Goal: Task Accomplishment & Management: Complete application form

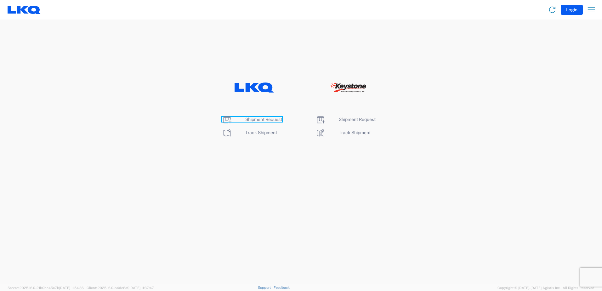
click at [250, 120] on span "Shipment Request" at bounding box center [263, 119] width 37 height 5
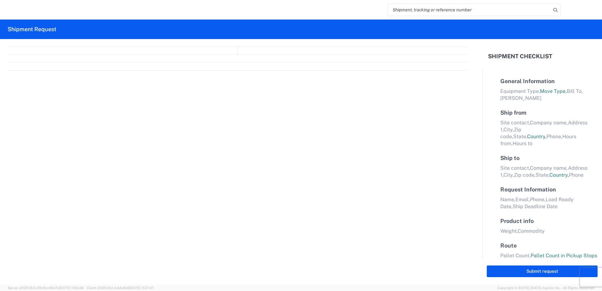
select select "FULL"
select select "LBS"
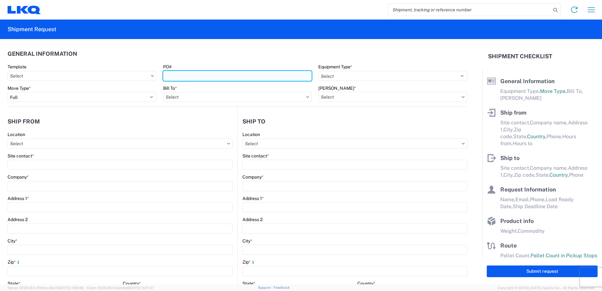
click at [188, 75] on input "PO#" at bounding box center [237, 76] width 149 height 10
type input "3"
click at [93, 75] on input "Template" at bounding box center [82, 76] width 149 height 10
click at [180, 73] on input "PO#" at bounding box center [237, 76] width 149 height 10
type input "3"
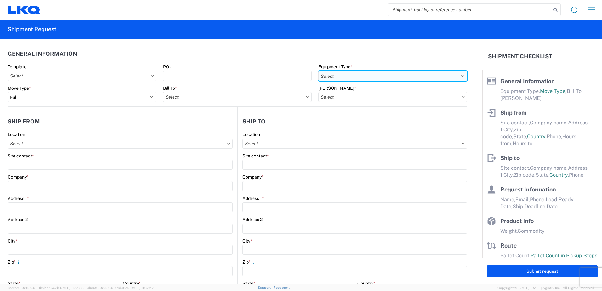
click at [330, 75] on select "Select 53’ Dry Van Flatbed Dropdeck (van) Lowboy (flatbed) Rail" at bounding box center [392, 76] width 149 height 10
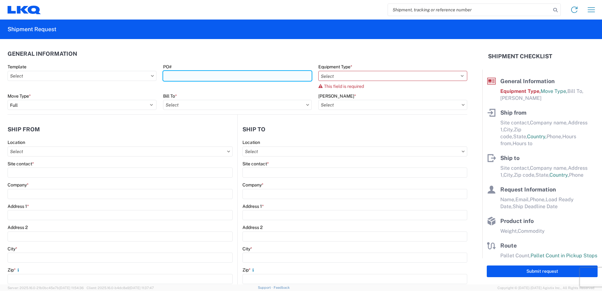
click at [187, 73] on input "PO#" at bounding box center [237, 76] width 149 height 10
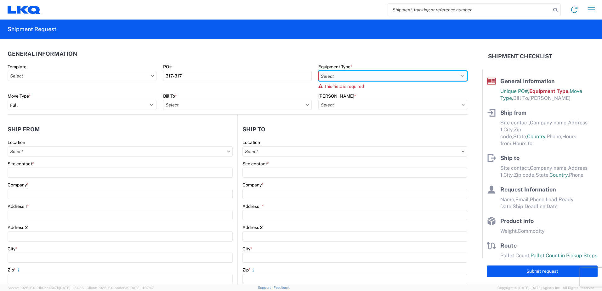
click at [329, 74] on select "Select 53’ Dry Van Flatbed Dropdeck (van) Lowboy (flatbed) Rail" at bounding box center [392, 76] width 149 height 10
click at [327, 106] on input "[PERSON_NAME] *" at bounding box center [392, 105] width 149 height 10
click at [195, 71] on div "PO# 317-317" at bounding box center [237, 72] width 149 height 17
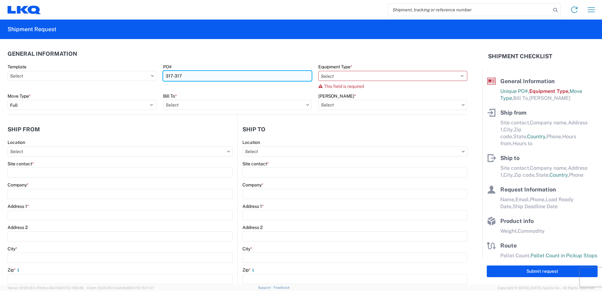
click at [190, 75] on input "317-317" at bounding box center [237, 76] width 149 height 10
type input "3"
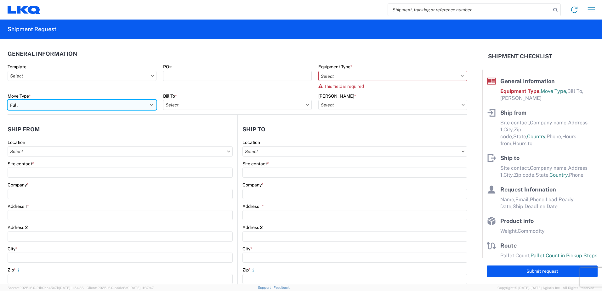
click at [26, 106] on select "Select Full Partial TL" at bounding box center [82, 105] width 149 height 10
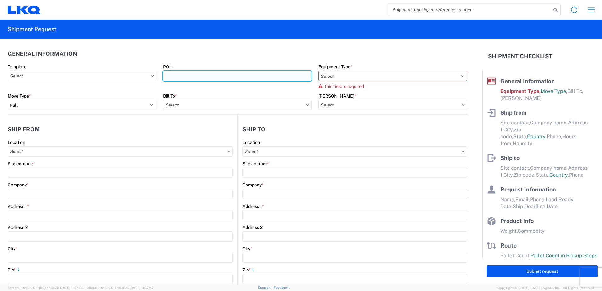
click at [172, 74] on input "PO#" at bounding box center [237, 76] width 149 height 10
type input "371-570"
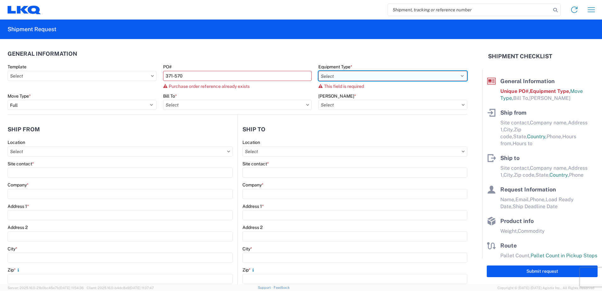
click at [330, 73] on select "Select 53’ Dry Van Flatbed Dropdeck (van) Lowboy (flatbed) Rail" at bounding box center [392, 76] width 149 height 10
select select "BCAR"
click at [318, 71] on select "Select 53’ Dry Van Flatbed Dropdeck (van) Lowboy (flatbed) Rail" at bounding box center [392, 76] width 149 height 10
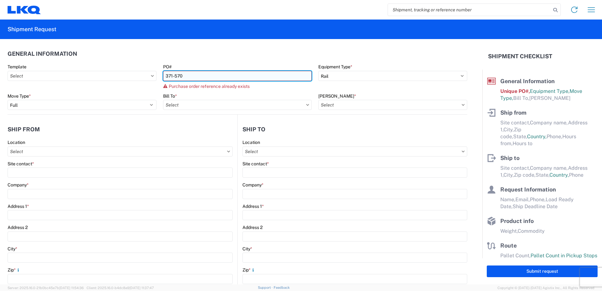
click at [191, 76] on input "371-570" at bounding box center [237, 76] width 149 height 10
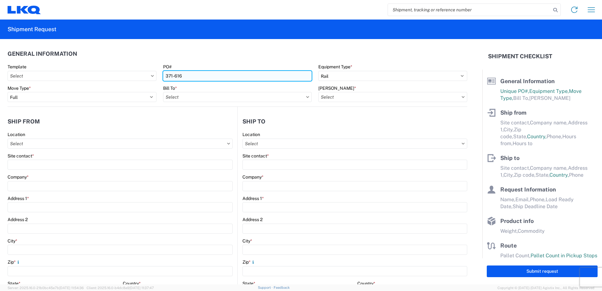
type input "371-616"
click at [187, 96] on input "Bill To *" at bounding box center [237, 97] width 149 height 10
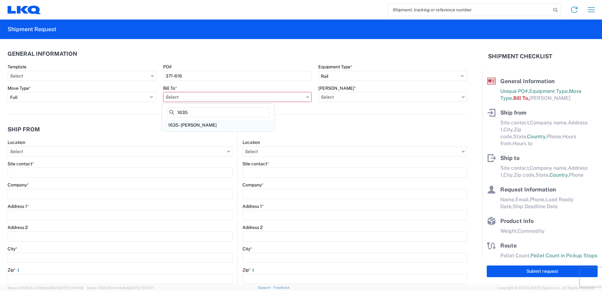
type input "1635"
click at [180, 125] on div "1635 - [PERSON_NAME]" at bounding box center [218, 125] width 110 height 10
type input "1635 - [PERSON_NAME]"
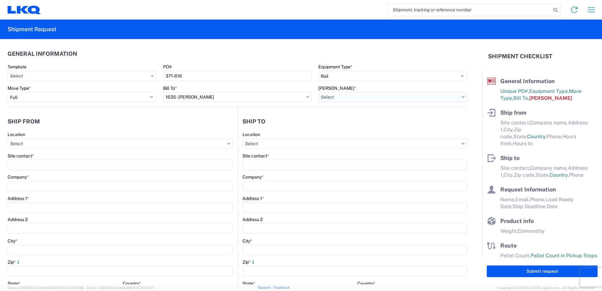
click at [336, 97] on input "[PERSON_NAME] *" at bounding box center [392, 97] width 149 height 10
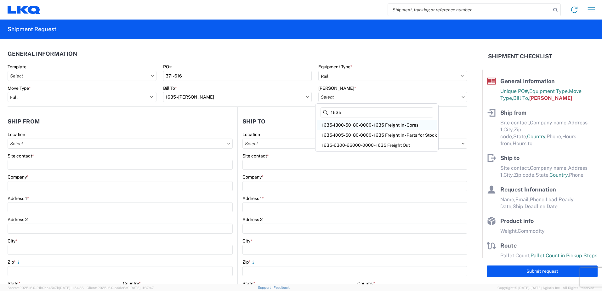
type input "1635"
click at [335, 122] on div "1635-1300-50180-0000 - 1635 Freight In - Cores" at bounding box center [377, 125] width 120 height 10
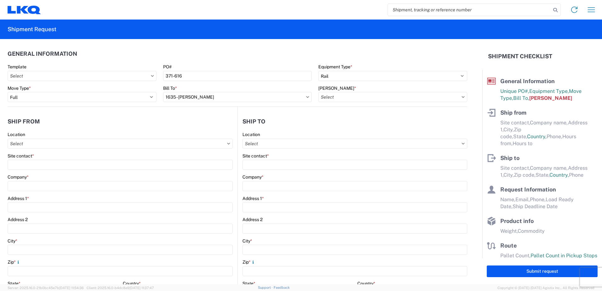
type input "1635-1300-50180-0000 - 1635 Freight In - Cores"
click at [17, 142] on input "Location" at bounding box center [120, 144] width 225 height 10
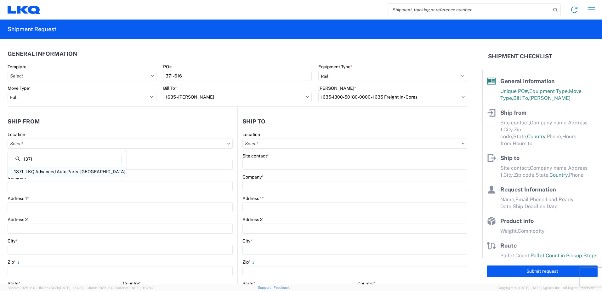
type input "1371"
click at [56, 170] on div "1371 - LKQ Advanced Auto Parts - [GEOGRAPHIC_DATA]" at bounding box center [67, 172] width 116 height 10
type input "1371 - LKQ Advanced Auto Parts - [GEOGRAPHIC_DATA]"
type input "LKQ Corporation"
type input "[STREET_ADDRESS][PERSON_NAME]"
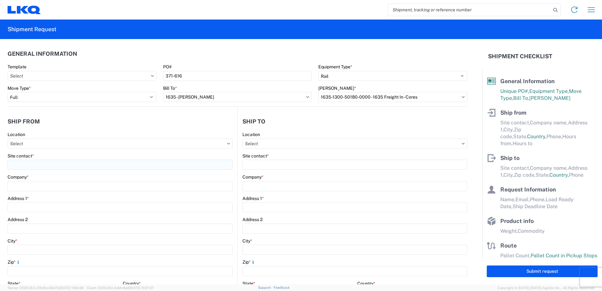
type input "[GEOGRAPHIC_DATA]"
type input "02864"
select select "RI"
select select "US"
type input "07:00"
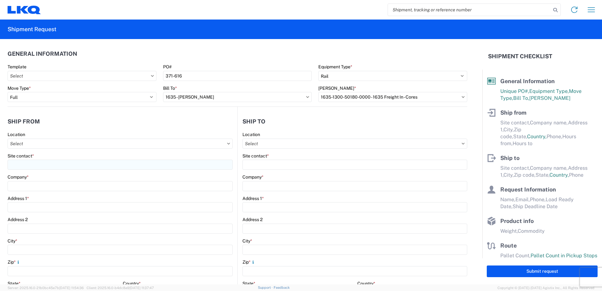
type input "17:00"
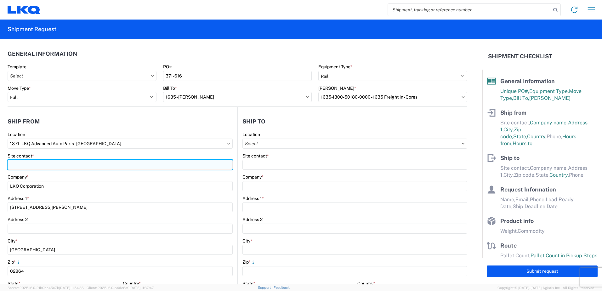
click at [46, 165] on input "Site contact *" at bounding box center [120, 165] width 225 height 10
type input "[PERSON_NAME]"
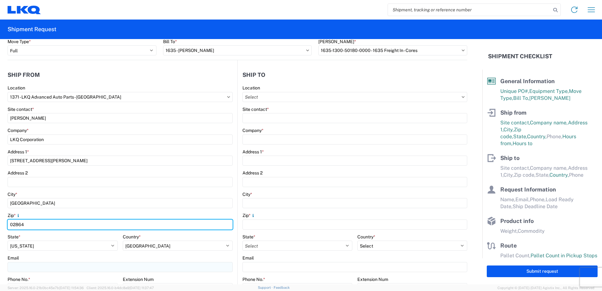
scroll to position [94, 0]
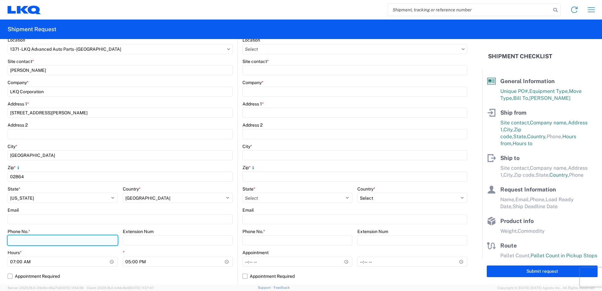
click at [21, 241] on input "Phone No. *" at bounding box center [63, 240] width 110 height 10
type input "5083532362"
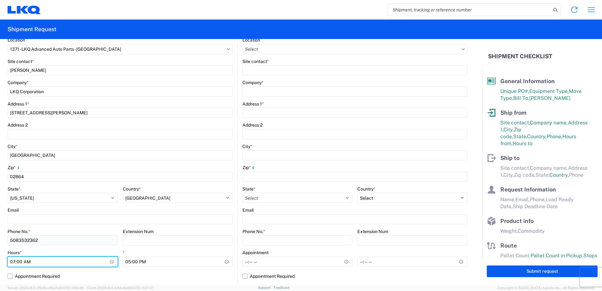
type input "08:00"
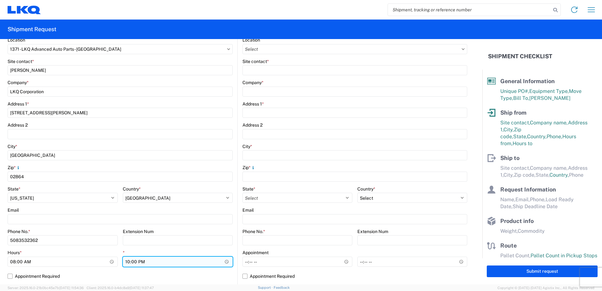
click at [141, 261] on input "22:00" at bounding box center [178, 262] width 110 height 10
type input "10:00"
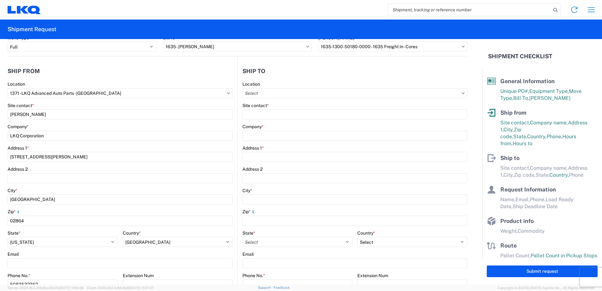
scroll to position [0, 0]
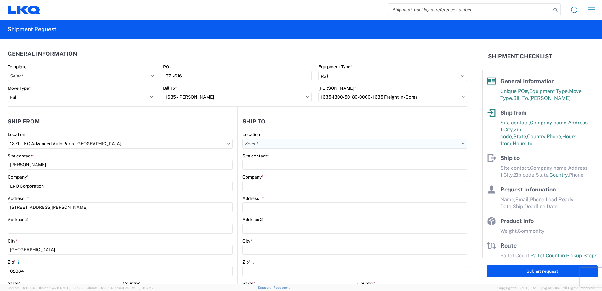
click at [253, 144] on input "Location" at bounding box center [354, 144] width 225 height 10
type input "1635"
click at [257, 169] on div "1635 - [PERSON_NAME]" at bounding box center [297, 172] width 110 height 10
type input "1635 - [PERSON_NAME]"
type input "[PERSON_NAME]"
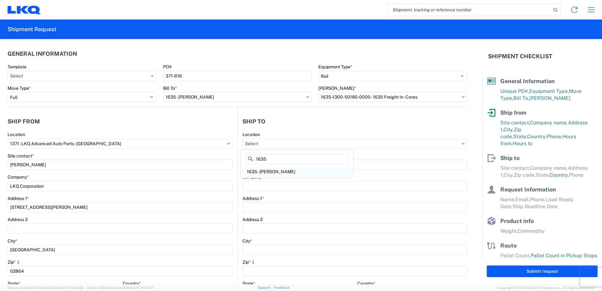
type input "LKQ Corporation"
type input "[STREET_ADDRESS][PERSON_NAME]"
type input "Suite C"
type input "Alsip"
type input "60803"
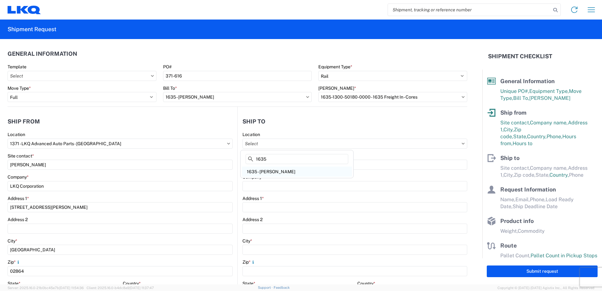
type input "[EMAIL_ADDRESS][DOMAIN_NAME]"
select select "US"
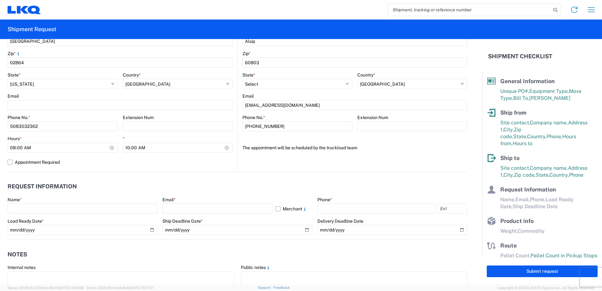
scroll to position [283, 0]
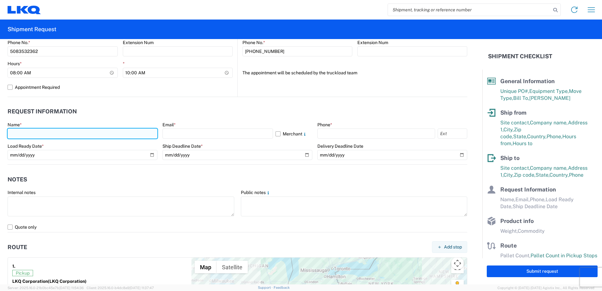
click at [24, 131] on input "text" at bounding box center [83, 133] width 150 height 10
type input "[PERSON_NAME]"
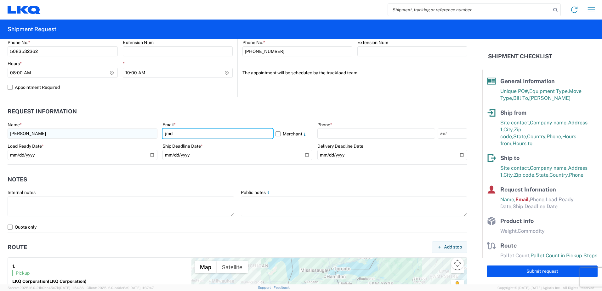
type input "[EMAIL_ADDRESS][DOMAIN_NAME]"
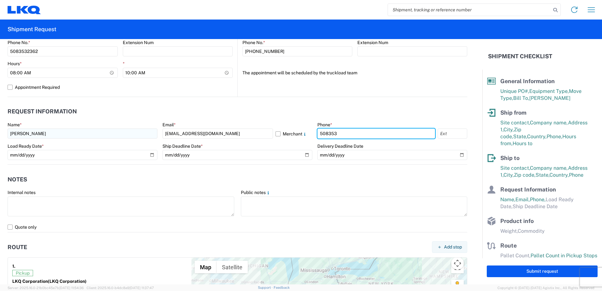
type input "5083532362"
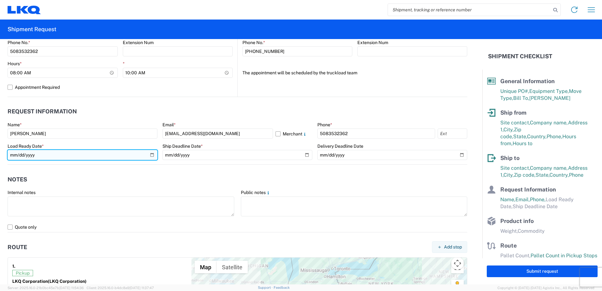
click at [150, 154] on input "date" at bounding box center [83, 155] width 150 height 10
type input "[DATE]"
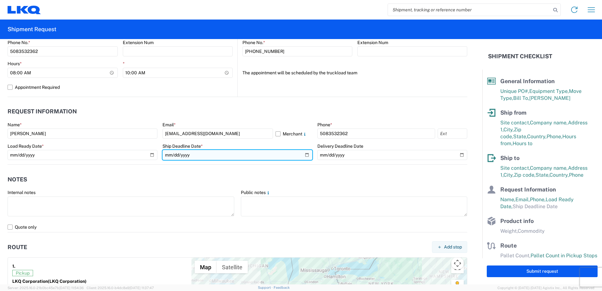
click at [304, 154] on input "date" at bounding box center [237, 155] width 150 height 10
type input "[DATE]"
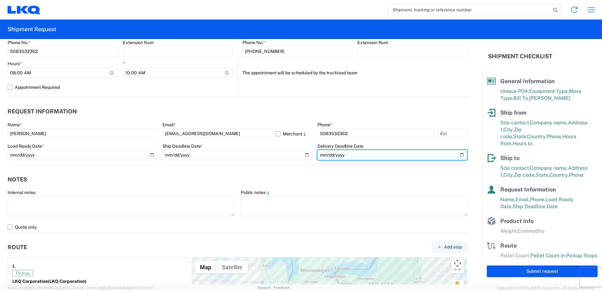
click at [456, 155] on input "date" at bounding box center [392, 155] width 150 height 10
type input "[DATE]"
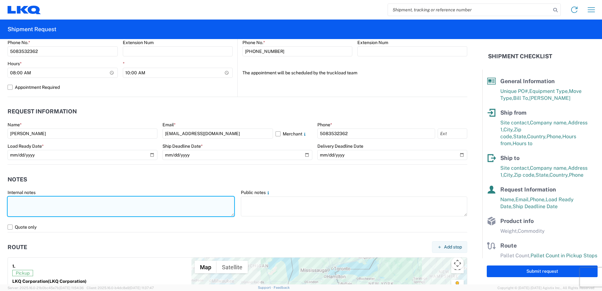
click at [15, 205] on textarea at bounding box center [121, 206] width 227 height 20
click at [18, 202] on textarea "yard is in a residential neighborhood driver must use truck GPS arrive before 1…" at bounding box center [121, 206] width 227 height 20
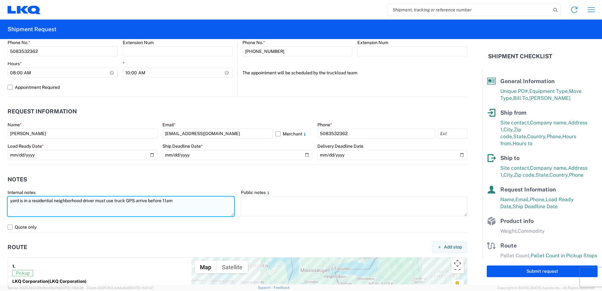
click at [18, 202] on textarea "yard is in a residential neighborhood driver must use truck GPS arrive before 1…" at bounding box center [121, 206] width 227 height 20
type textarea "yard is in a residential neighborhood driver must use truck GPS arrive before 1…"
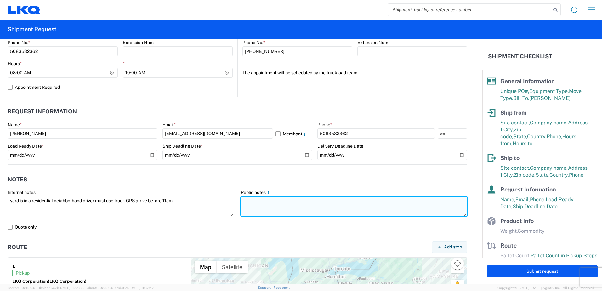
click at [264, 203] on textarea at bounding box center [354, 206] width 227 height 20
paste textarea "yard is in a residential neighborhood driver must use truck GPS arrive before 1…"
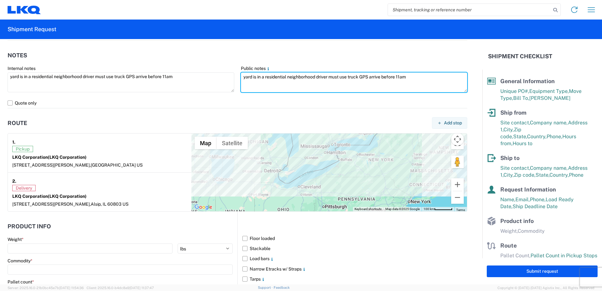
scroll to position [409, 0]
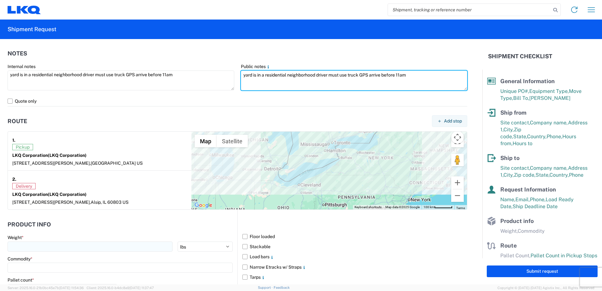
type textarea "yard is in a residential neighborhood driver must use truck GPS arrive before 1…"
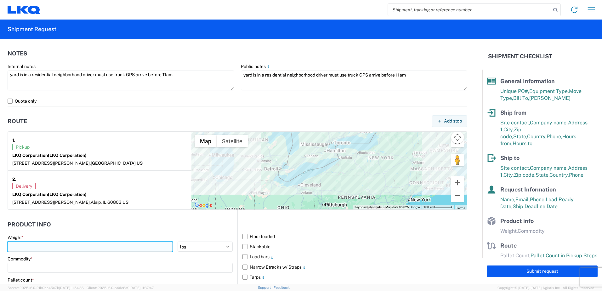
click at [33, 243] on input "number" at bounding box center [90, 246] width 165 height 10
type input "42000"
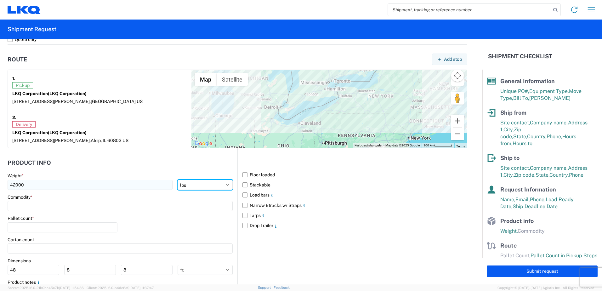
scroll to position [472, 0]
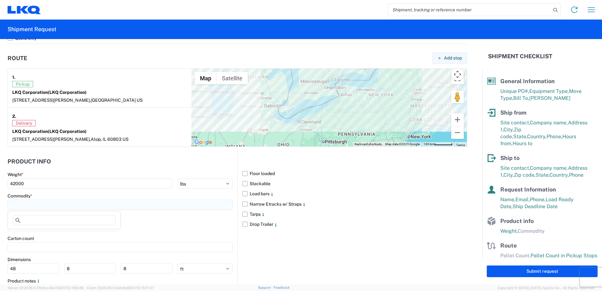
click at [14, 202] on input at bounding box center [120, 205] width 225 height 10
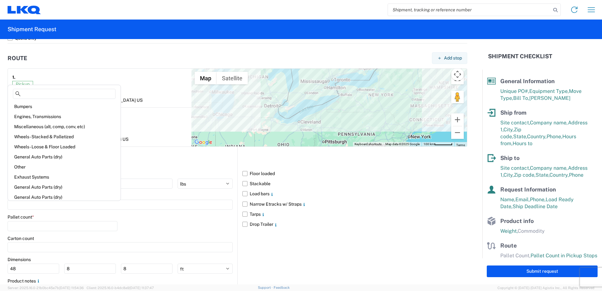
click at [32, 117] on div "Engines, Transmissions" at bounding box center [64, 116] width 110 height 10
type input "Engines, Transmissions"
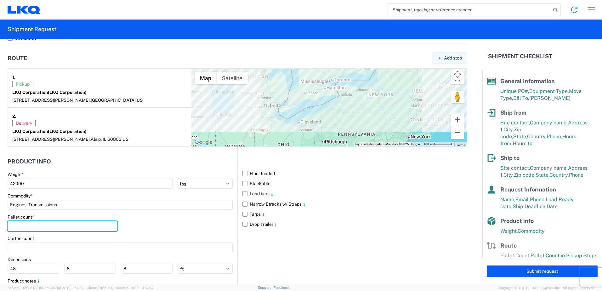
click at [17, 226] on input "number" at bounding box center [63, 226] width 110 height 10
type input "20"
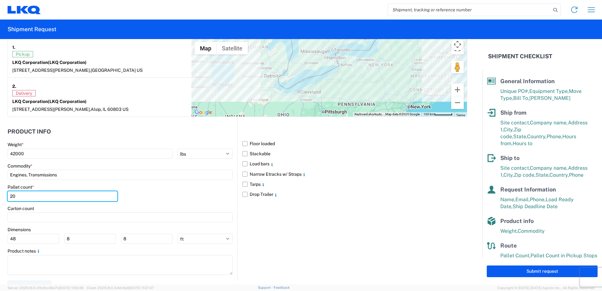
scroll to position [510, 0]
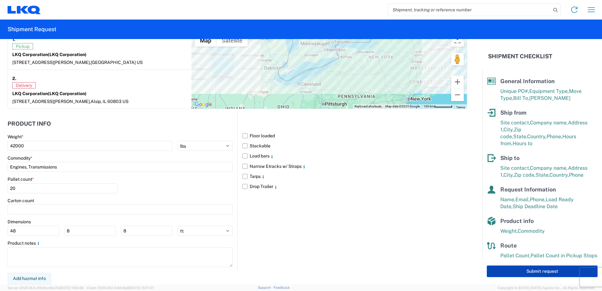
click at [501, 270] on button "Submit request" at bounding box center [542, 271] width 111 height 12
select select "US"
